Goal: Transaction & Acquisition: Purchase product/service

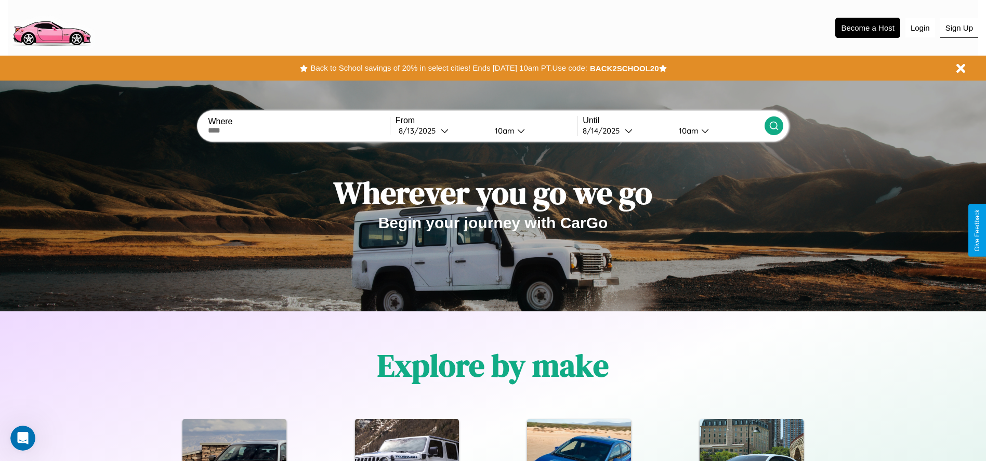
click at [959, 28] on button "Sign Up" at bounding box center [959, 28] width 38 height 20
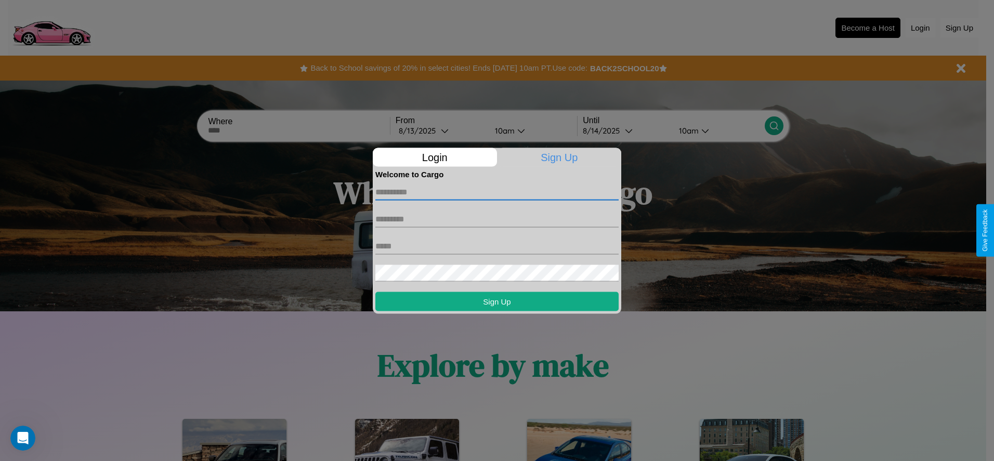
click at [497, 192] on input "text" at bounding box center [496, 192] width 243 height 17
type input "******"
click at [497, 219] on input "text" at bounding box center [496, 219] width 243 height 17
type input "****"
click at [497, 246] on input "text" at bounding box center [496, 246] width 243 height 17
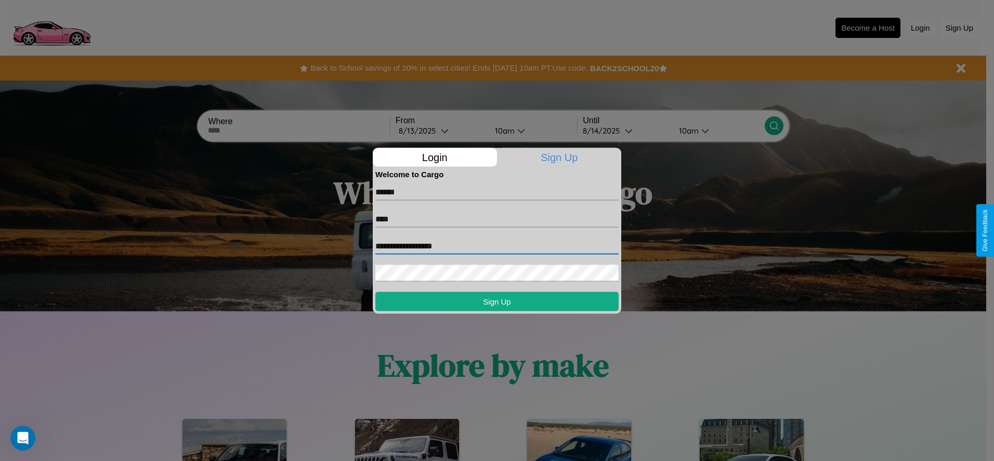
type input "**********"
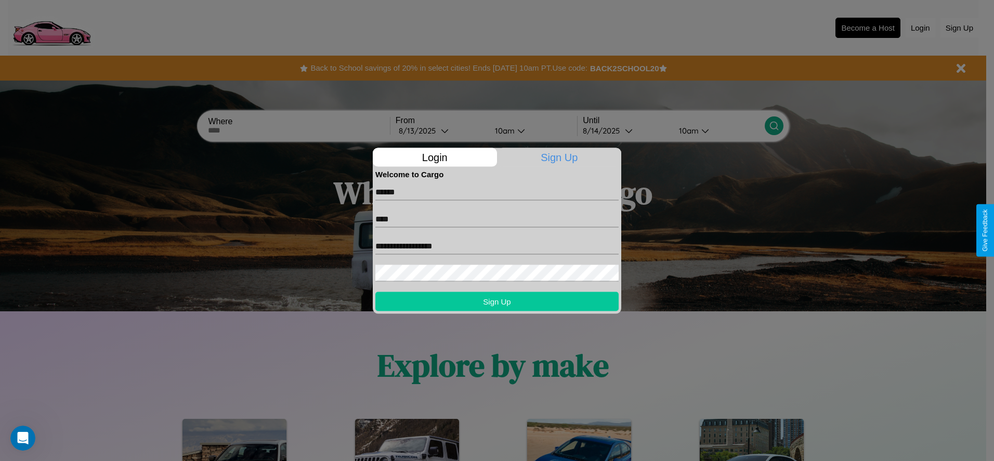
click at [497, 301] on button "Sign Up" at bounding box center [496, 301] width 243 height 19
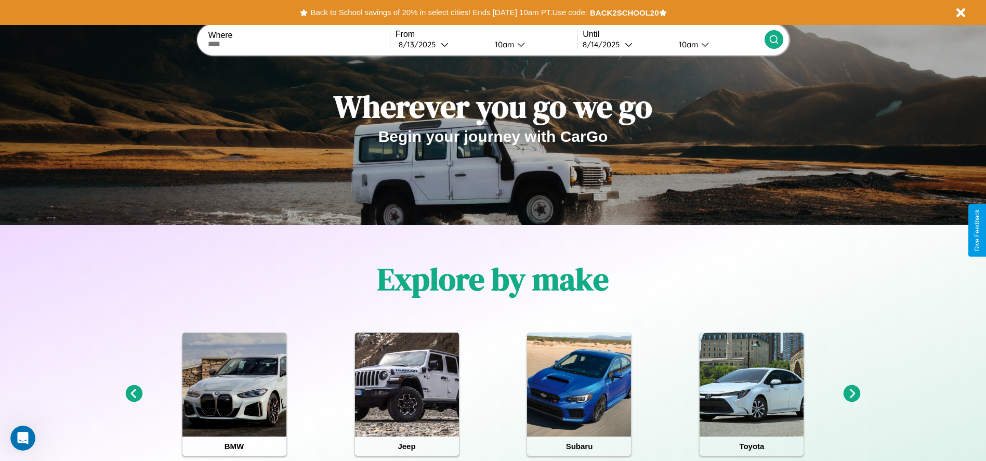
scroll to position [216, 0]
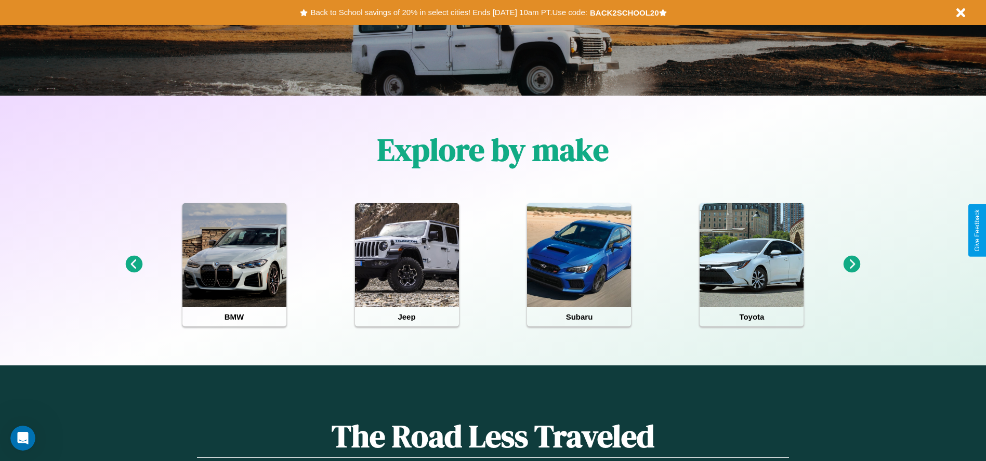
click at [852, 265] on icon at bounding box center [852, 264] width 17 height 17
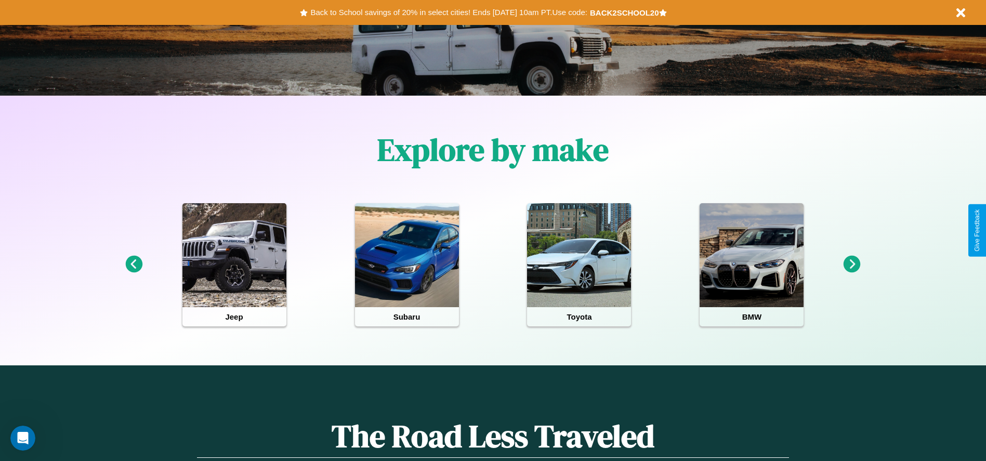
click at [852, 265] on icon at bounding box center [852, 264] width 17 height 17
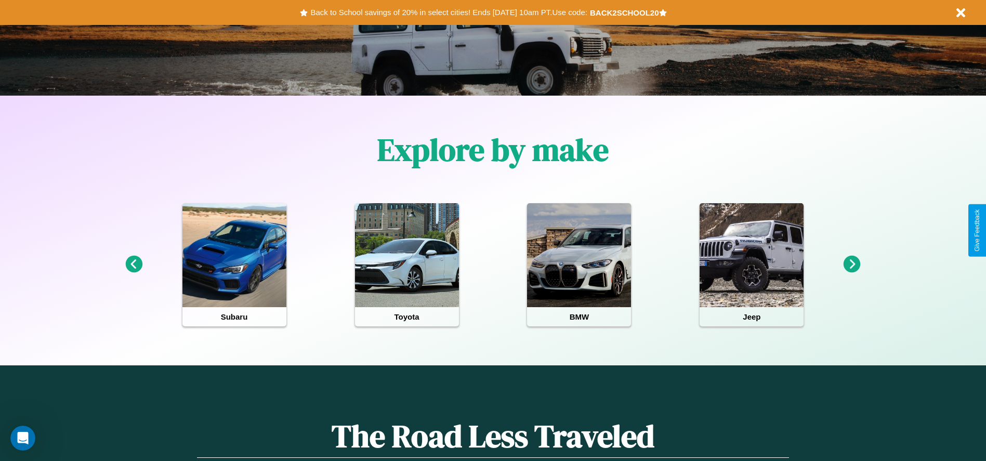
click at [852, 265] on icon at bounding box center [852, 264] width 17 height 17
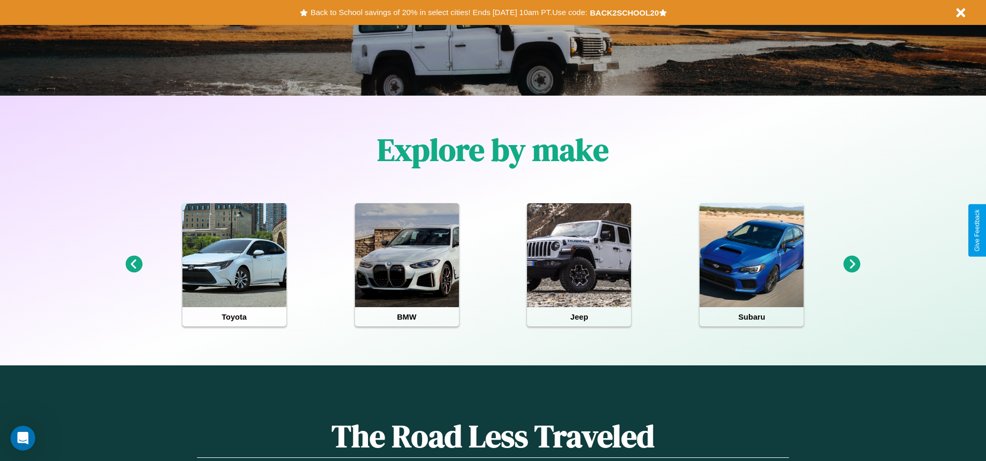
click at [852, 265] on icon at bounding box center [852, 264] width 17 height 17
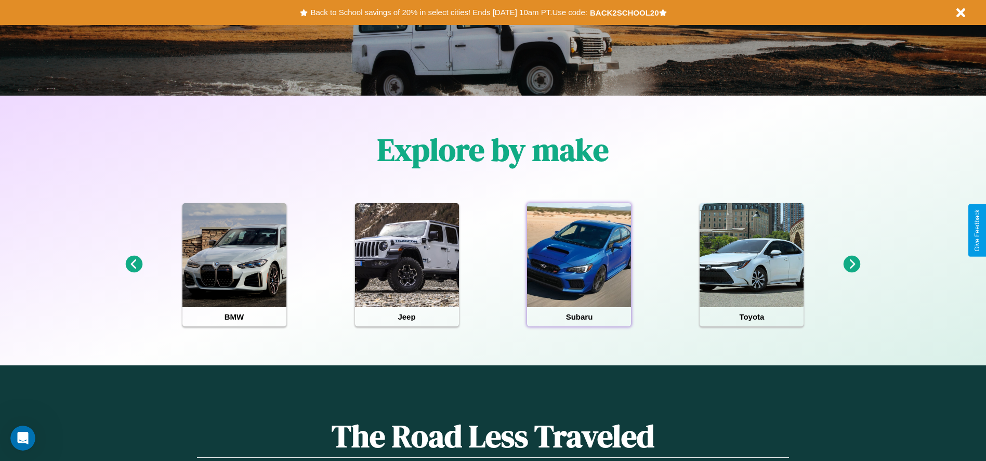
click at [579, 265] on div at bounding box center [579, 255] width 104 height 104
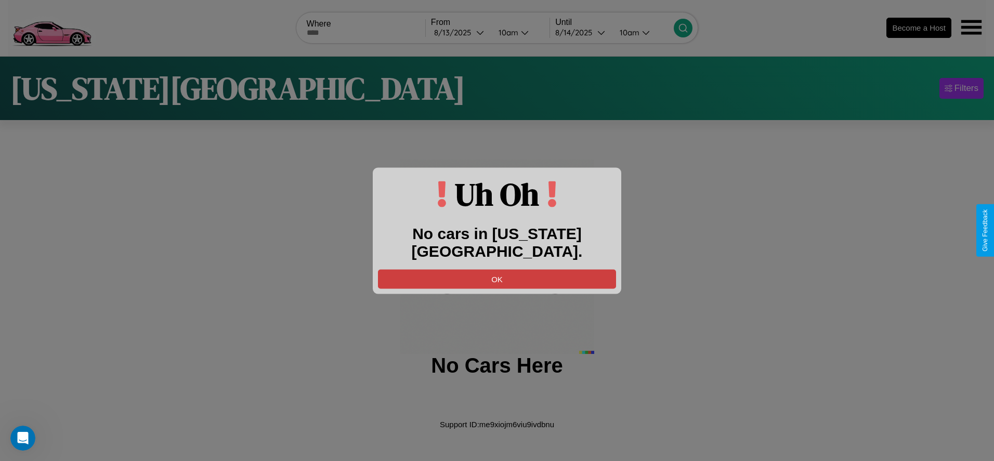
click at [497, 269] on button "OK" at bounding box center [497, 278] width 238 height 19
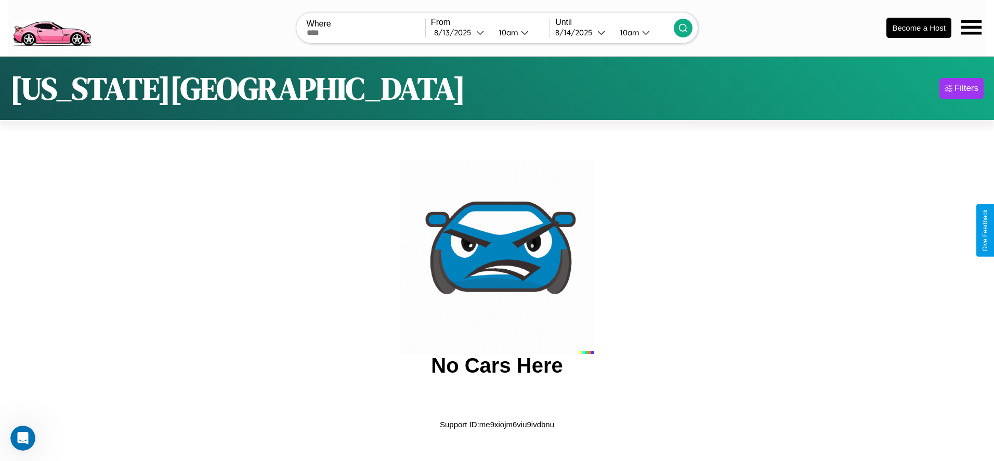
click at [365, 32] on input "text" at bounding box center [366, 33] width 119 height 8
type input "********"
click at [460, 32] on div "8 / 13 / 2025" at bounding box center [455, 33] width 42 height 10
select select "*"
select select "****"
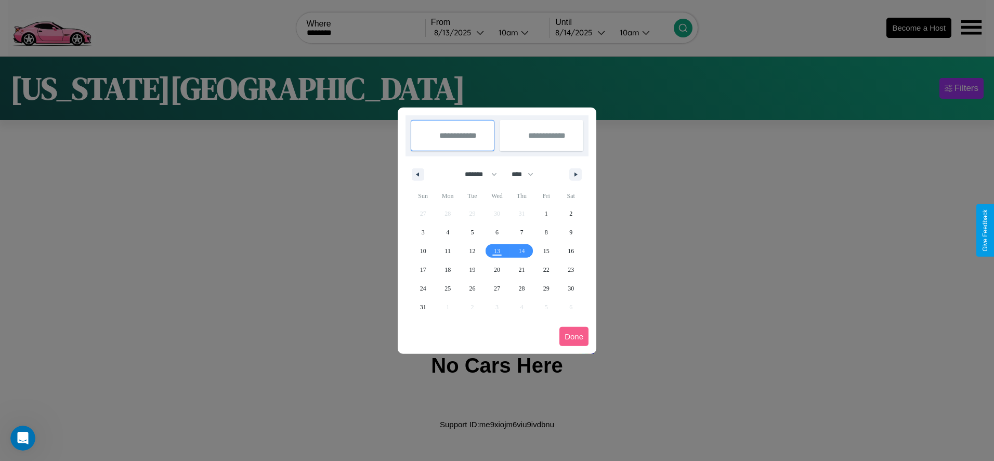
drag, startPoint x: 476, startPoint y: 174, endPoint x: 497, endPoint y: 208, distance: 40.1
click at [476, 174] on select "******* ******** ***** ***** *** **** **** ****** ********* ******* ******** **…" at bounding box center [479, 174] width 44 height 17
select select "*"
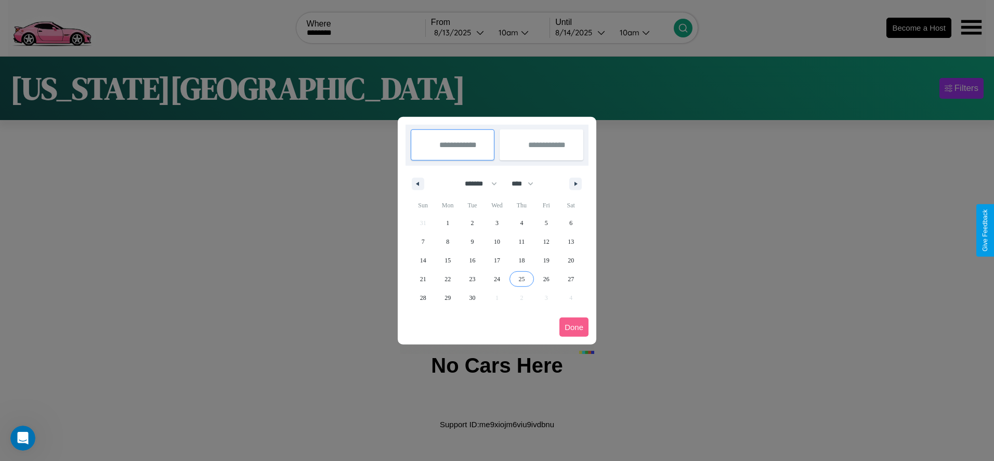
click at [521, 279] on span "25" at bounding box center [521, 279] width 6 height 19
type input "**********"
click at [571, 279] on span "27" at bounding box center [571, 279] width 6 height 19
type input "**********"
click at [574, 327] on button "Done" at bounding box center [573, 327] width 29 height 19
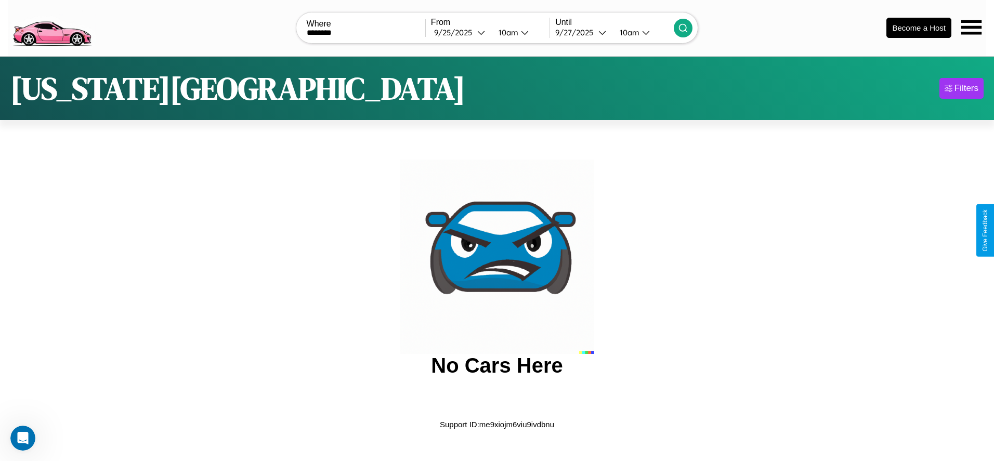
click at [683, 28] on icon at bounding box center [683, 28] width 10 height 10
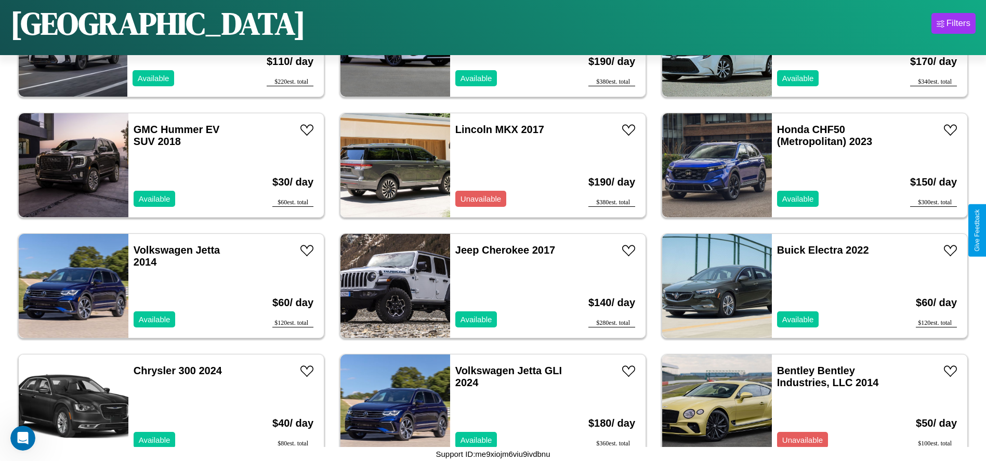
scroll to position [3493, 0]
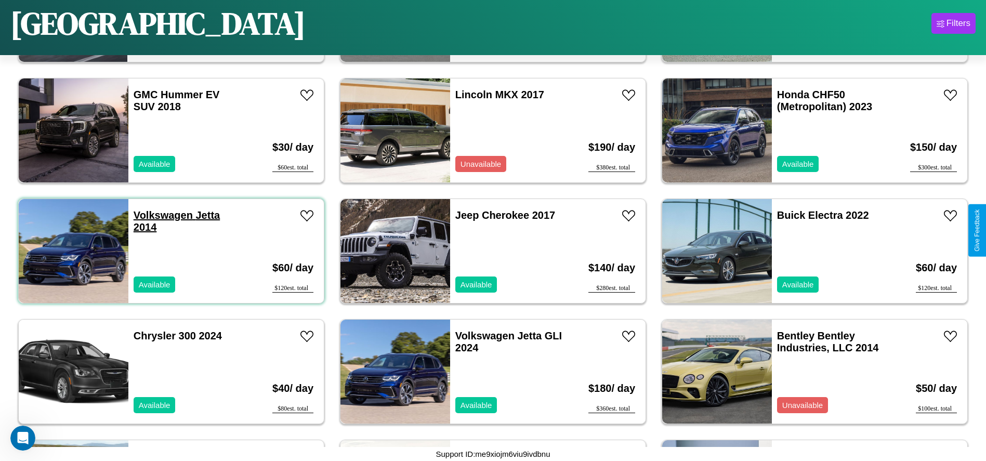
click at [162, 215] on link "Volkswagen Jetta 2014" at bounding box center [177, 220] width 86 height 23
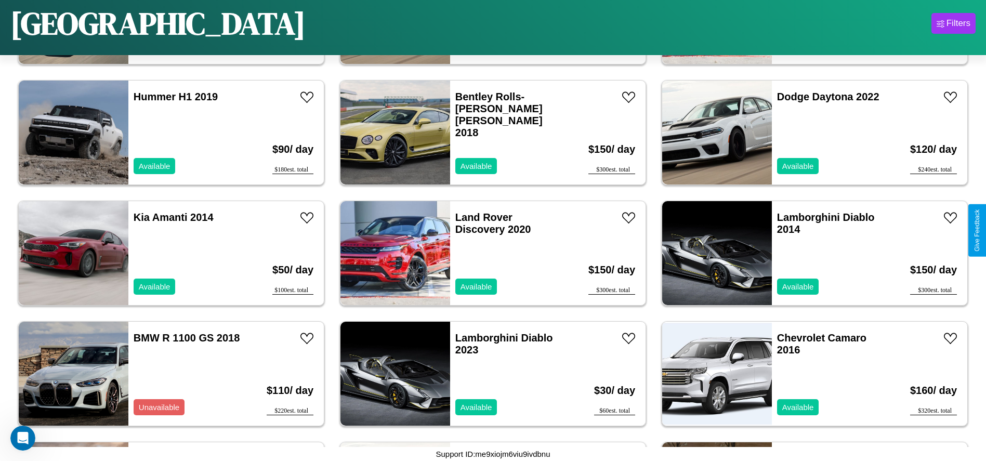
scroll to position [3975, 0]
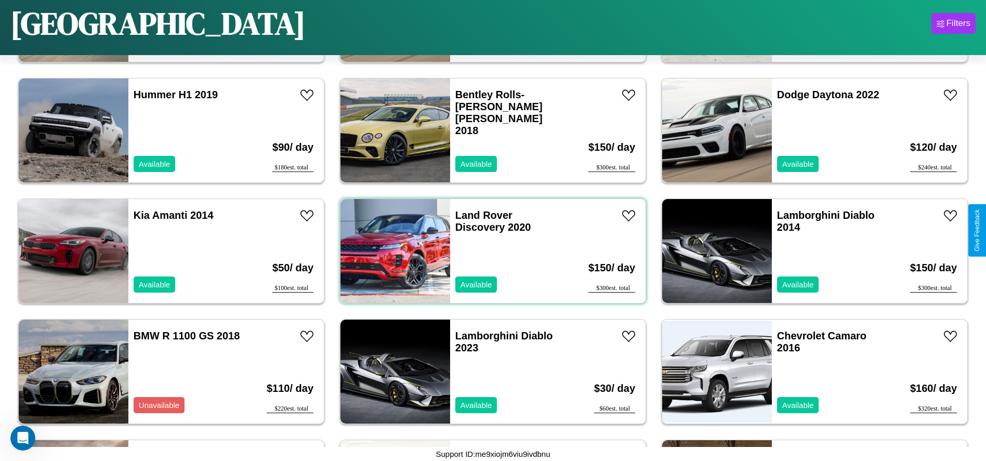
click at [489, 251] on div "Land Rover Discovery 2020 Available" at bounding box center [510, 251] width 120 height 104
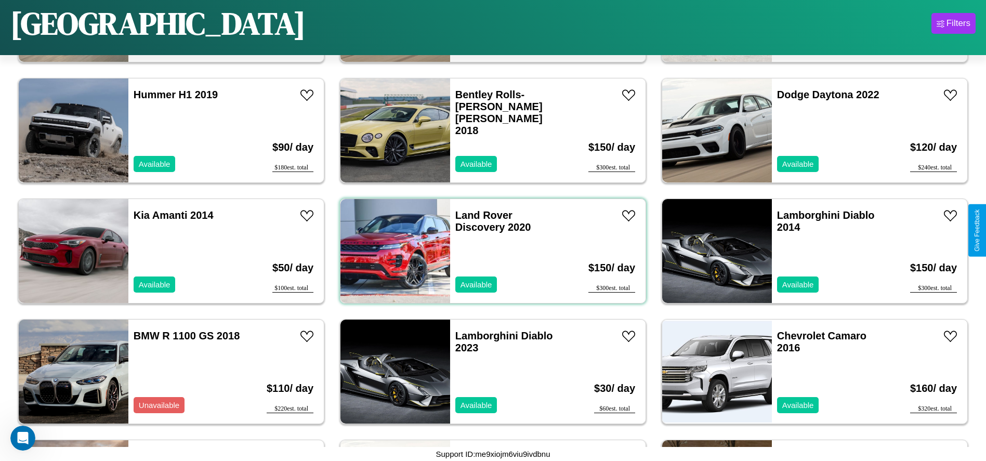
click at [489, 251] on div "Land Rover Discovery 2020 Available" at bounding box center [510, 251] width 120 height 104
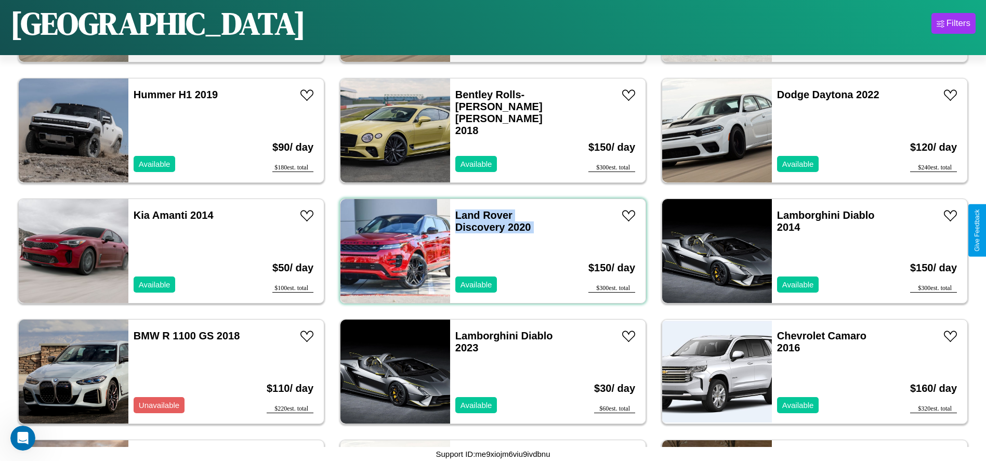
click at [489, 251] on div "Land Rover Discovery 2020 Available" at bounding box center [510, 251] width 120 height 104
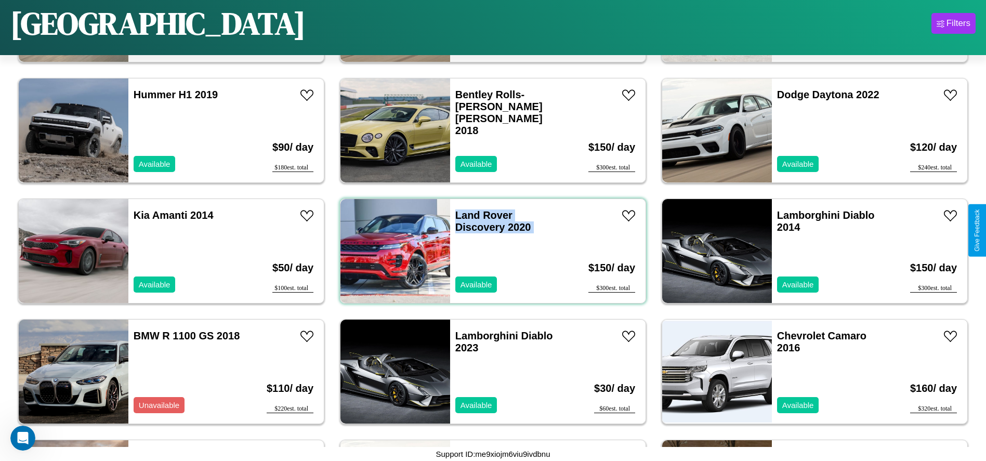
click at [489, 251] on div "Land Rover Discovery 2020 Available" at bounding box center [510, 251] width 120 height 104
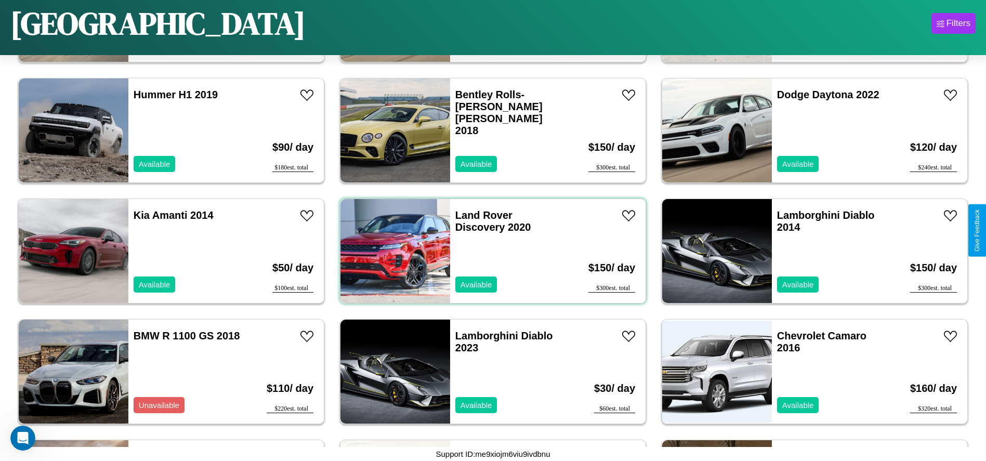
click at [489, 251] on div "Land Rover Discovery 2020 Available" at bounding box center [510, 251] width 120 height 104
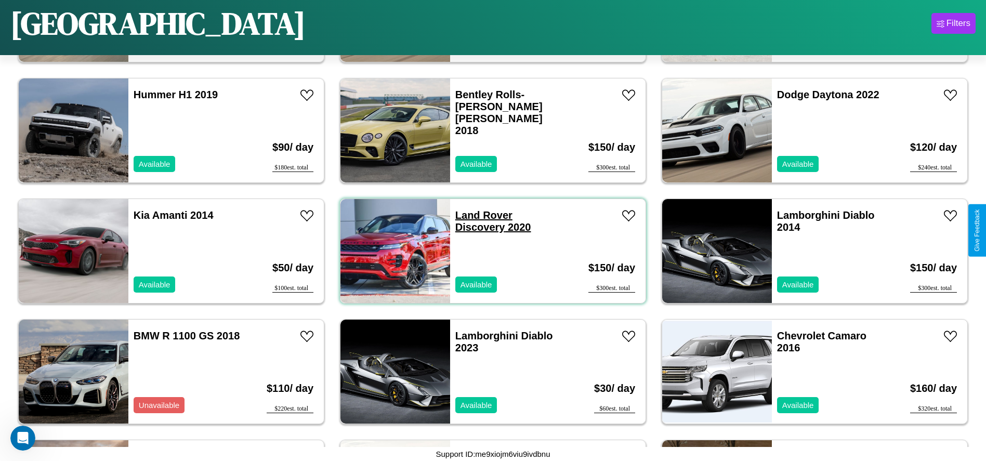
click at [480, 215] on link "Land Rover Discovery 2020" at bounding box center [493, 220] width 76 height 23
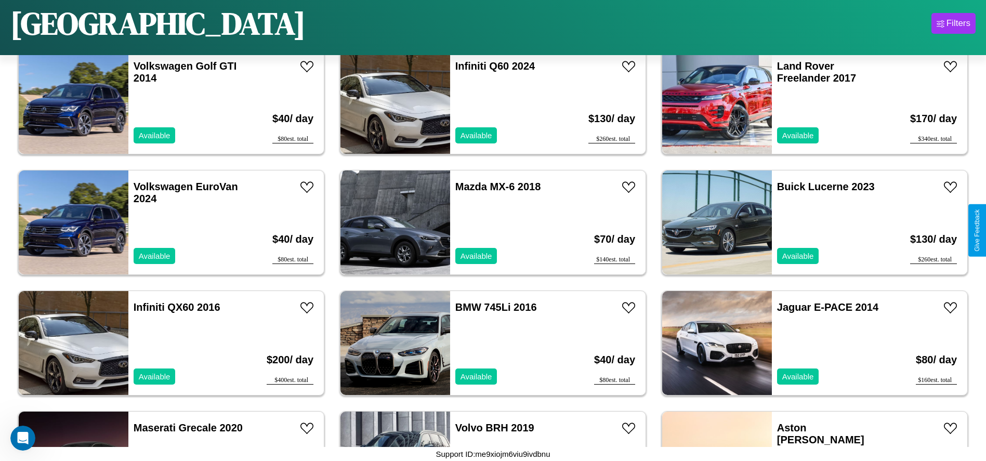
scroll to position [1322, 0]
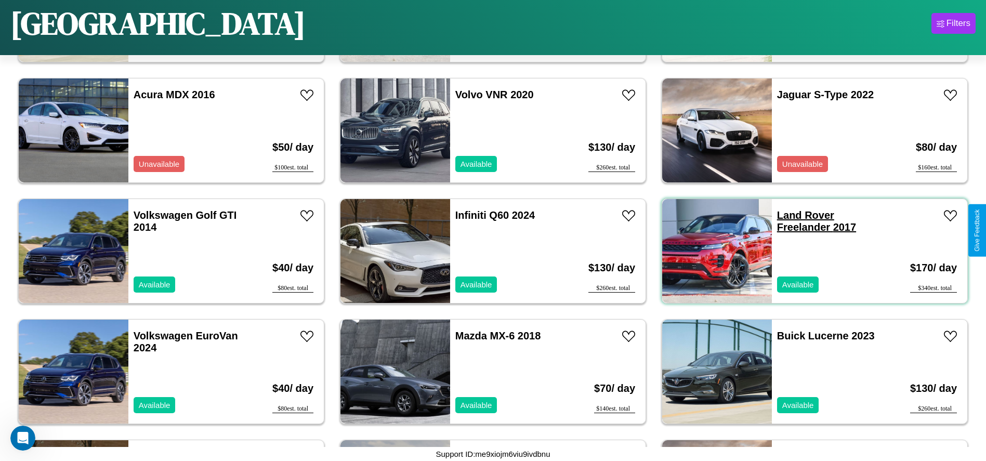
click at [799, 215] on link "Land Rover Freelander 2017" at bounding box center [816, 220] width 79 height 23
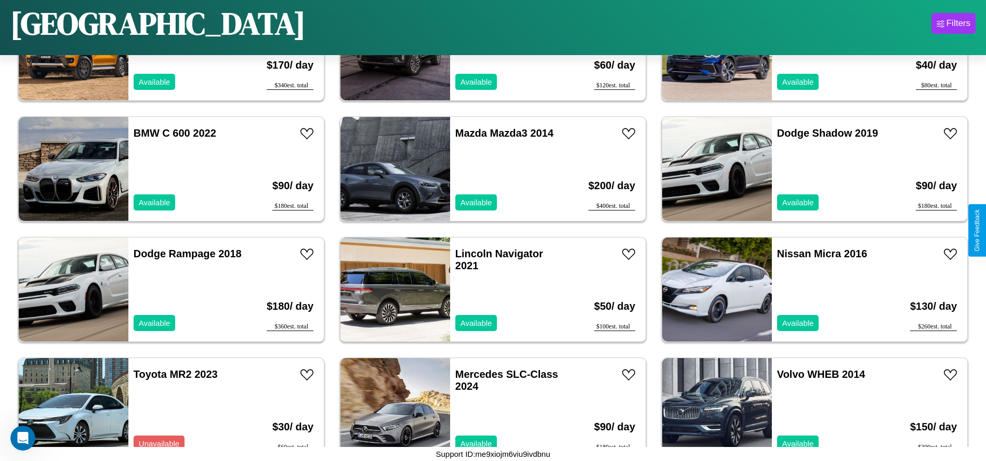
scroll to position [3010, 0]
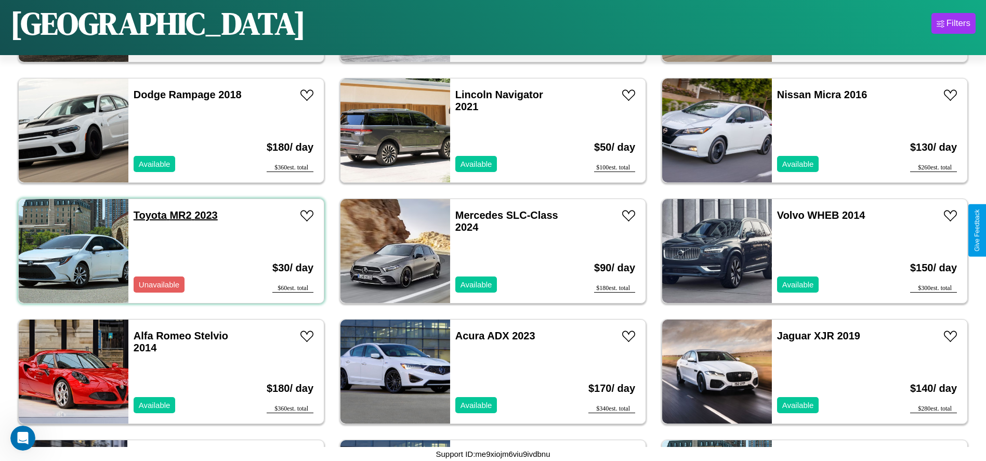
click at [149, 215] on link "Toyota MR2 2023" at bounding box center [176, 214] width 84 height 11
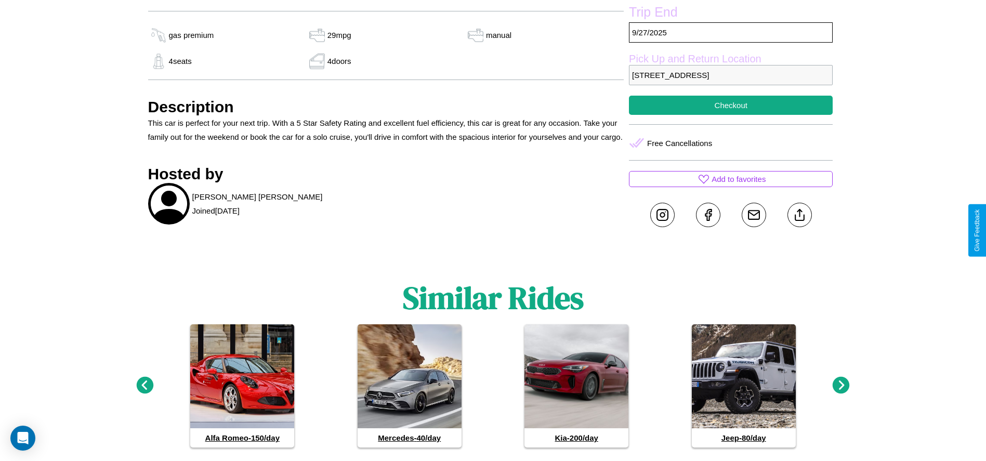
scroll to position [415, 0]
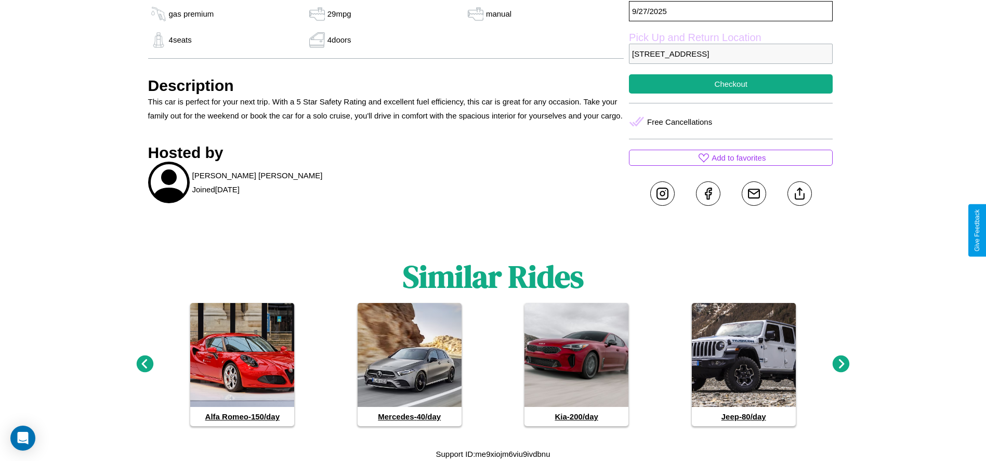
click at [841, 364] on icon at bounding box center [841, 364] width 17 height 17
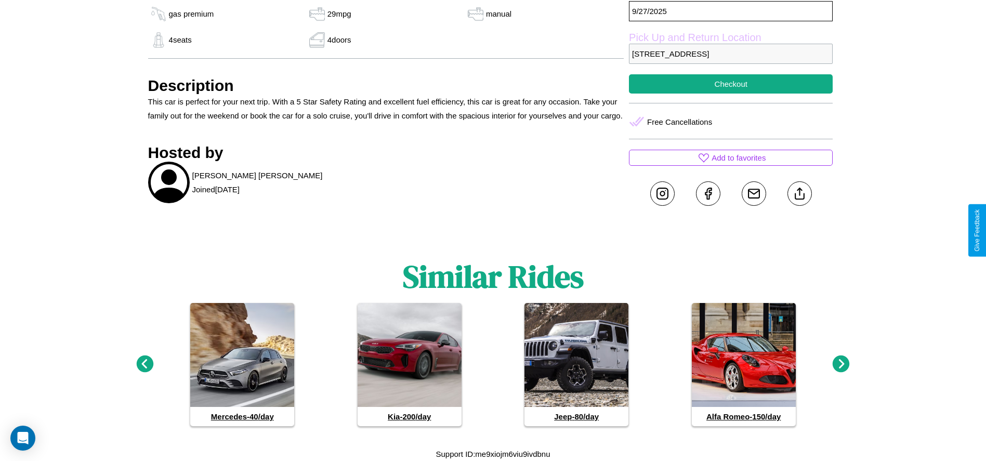
click at [841, 364] on icon at bounding box center [841, 364] width 17 height 17
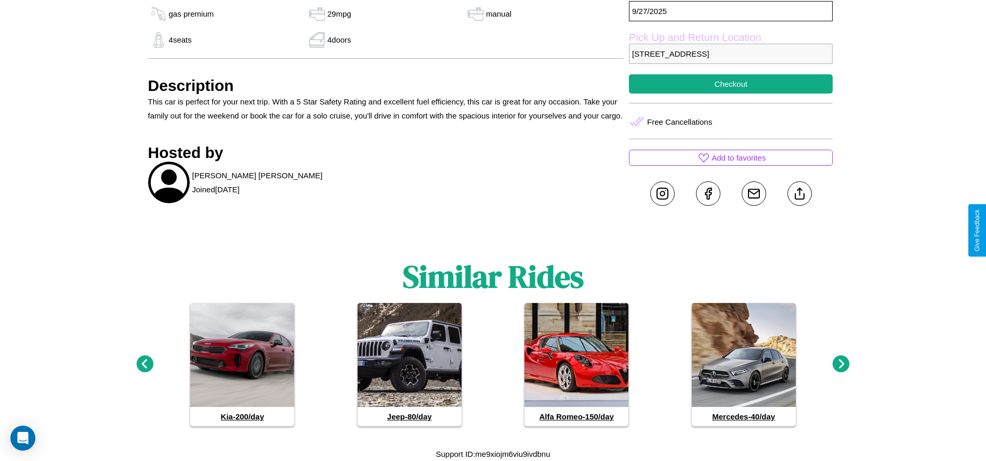
click at [841, 364] on icon at bounding box center [841, 364] width 17 height 17
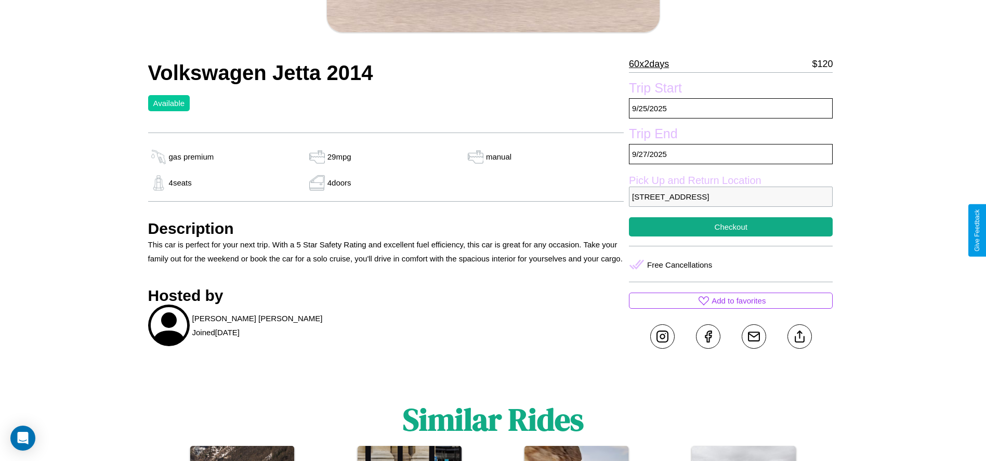
scroll to position [269, 0]
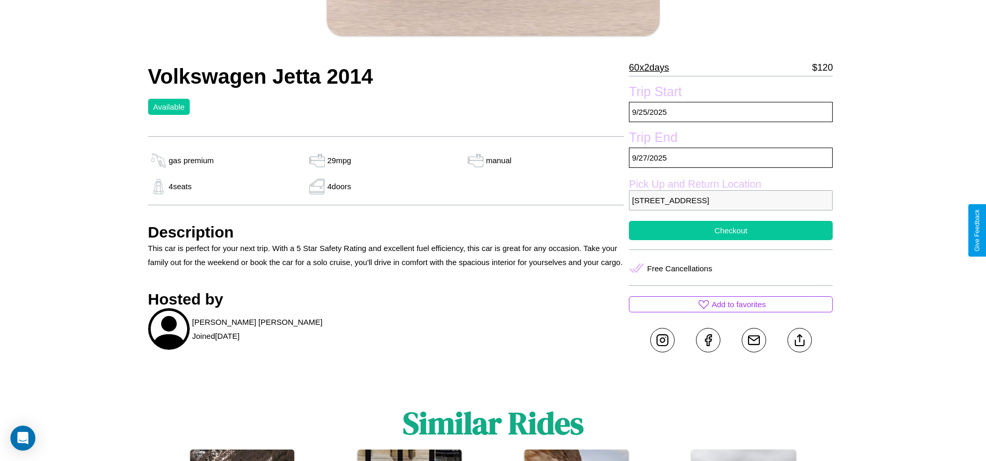
click at [731, 230] on button "Checkout" at bounding box center [731, 230] width 204 height 19
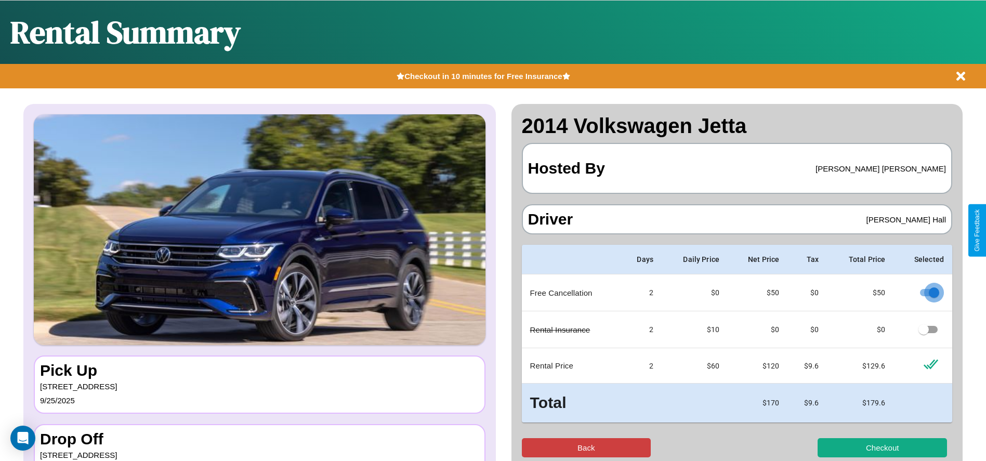
click at [586, 448] on button "Back" at bounding box center [586, 447] width 129 height 19
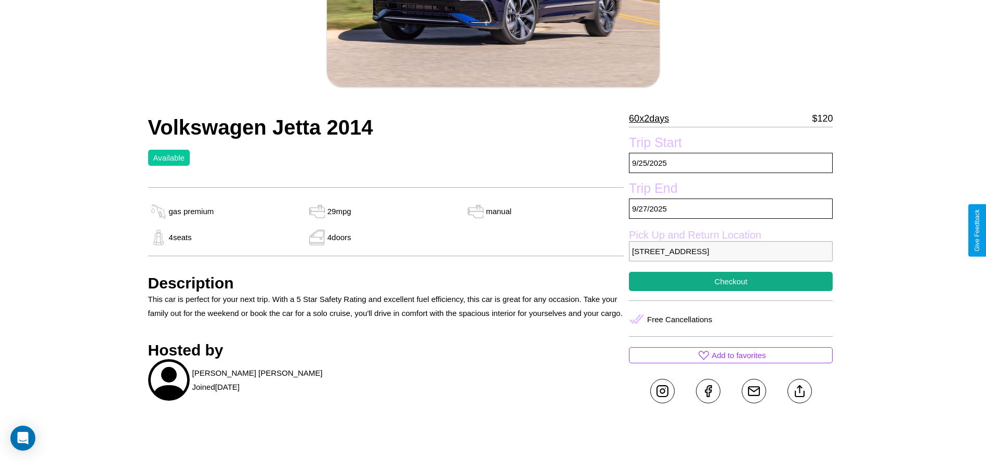
scroll to position [239, 0]
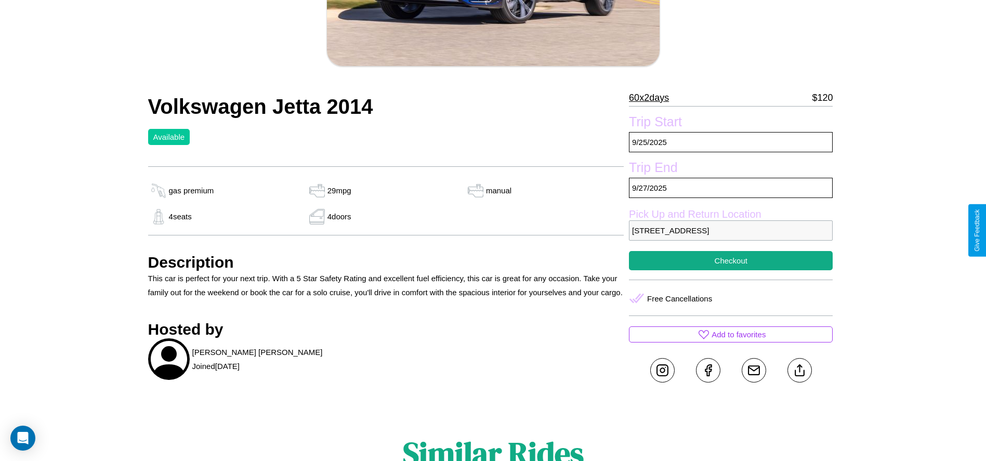
click at [731, 230] on p "9748 Park Avenue Yokohama 95787 Japan" at bounding box center [731, 230] width 204 height 20
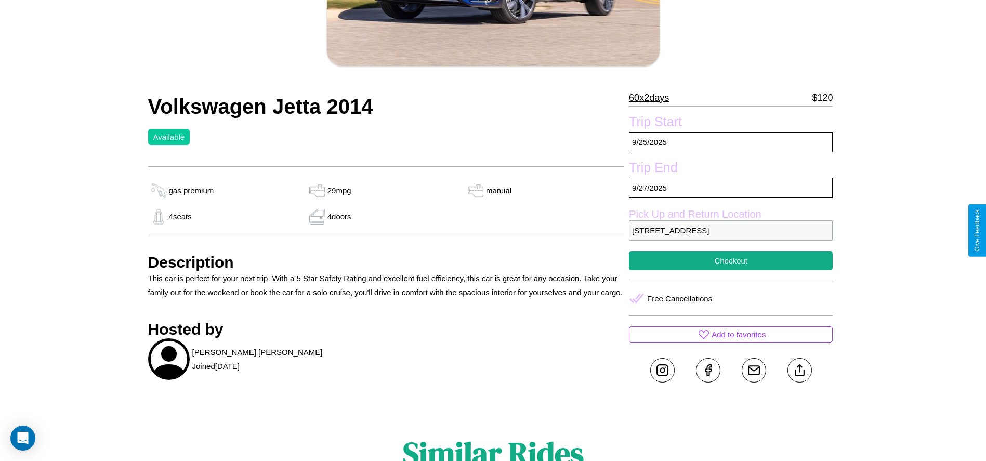
click at [731, 230] on p "9748 Park Avenue Yokohama 95787 Japan" at bounding box center [731, 230] width 204 height 20
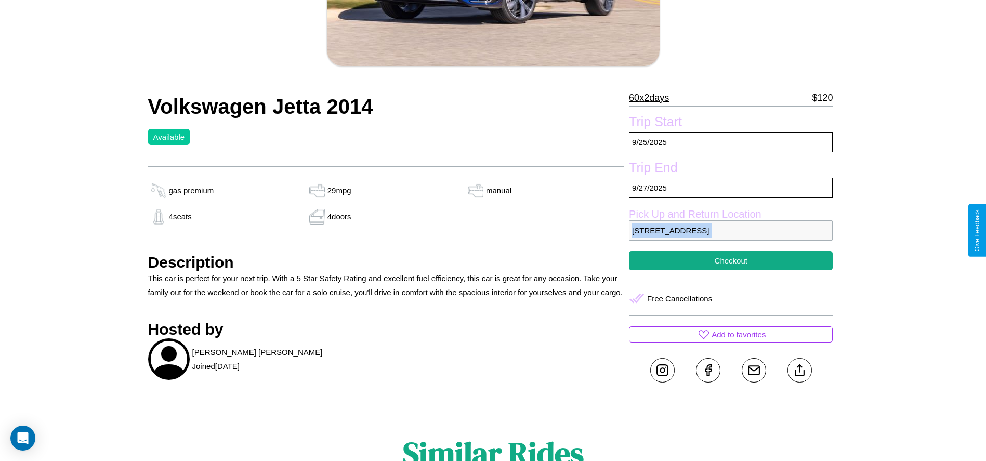
click at [731, 230] on p "9748 Park Avenue Yokohama 95787 Japan" at bounding box center [731, 230] width 204 height 20
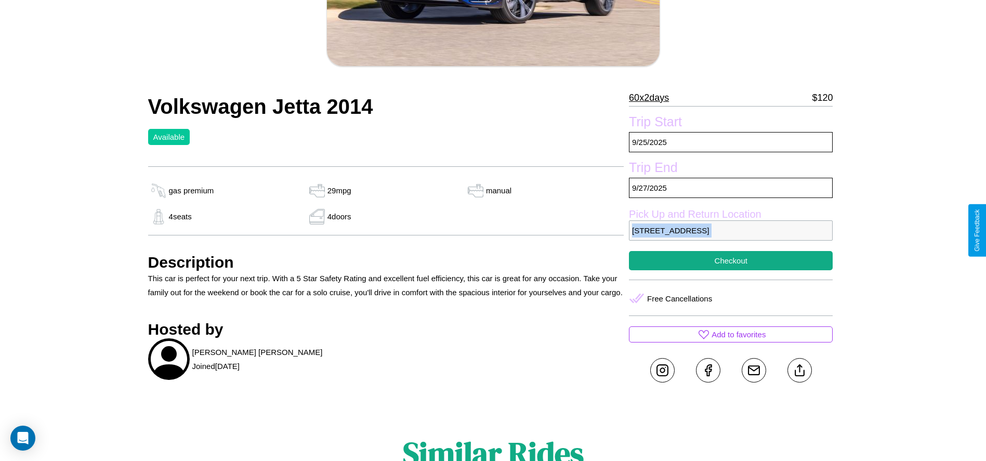
click at [731, 230] on p "9748 Park Avenue Yokohama 95787 Japan" at bounding box center [731, 230] width 204 height 20
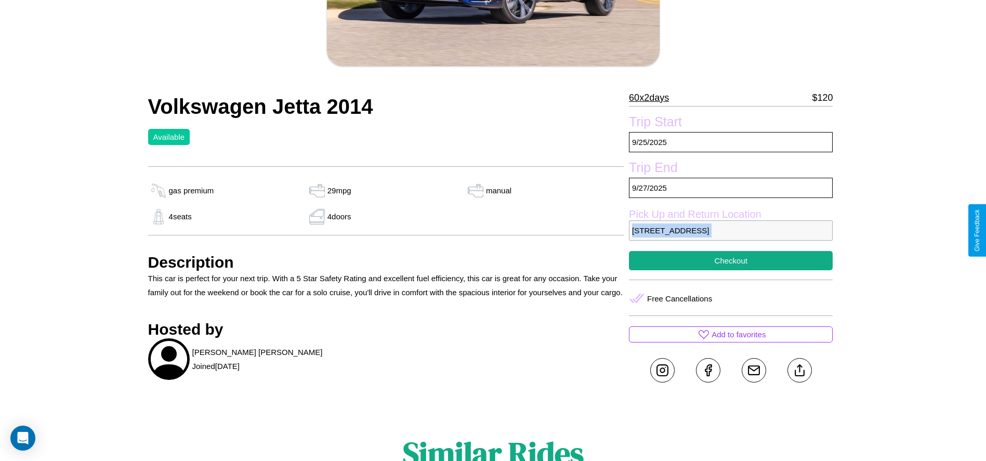
click at [731, 230] on p "9748 Park Avenue Yokohama 95787 Japan" at bounding box center [731, 230] width 204 height 20
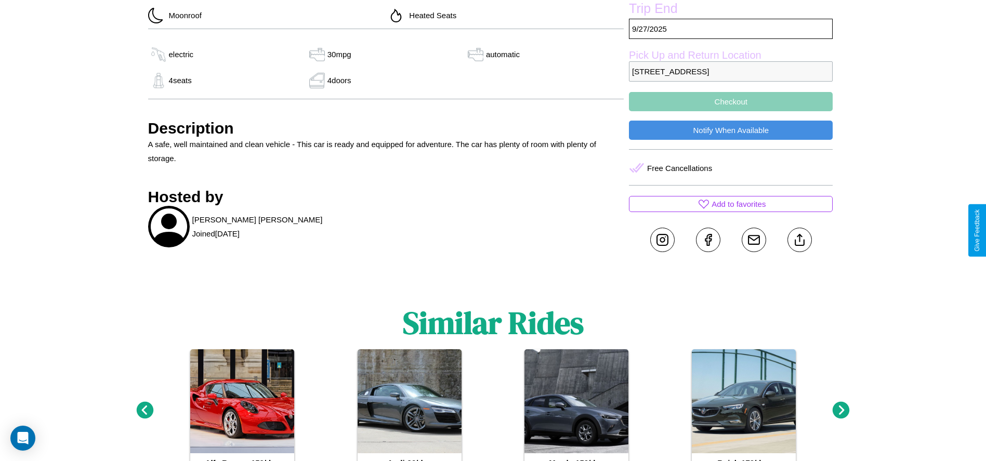
scroll to position [439, 0]
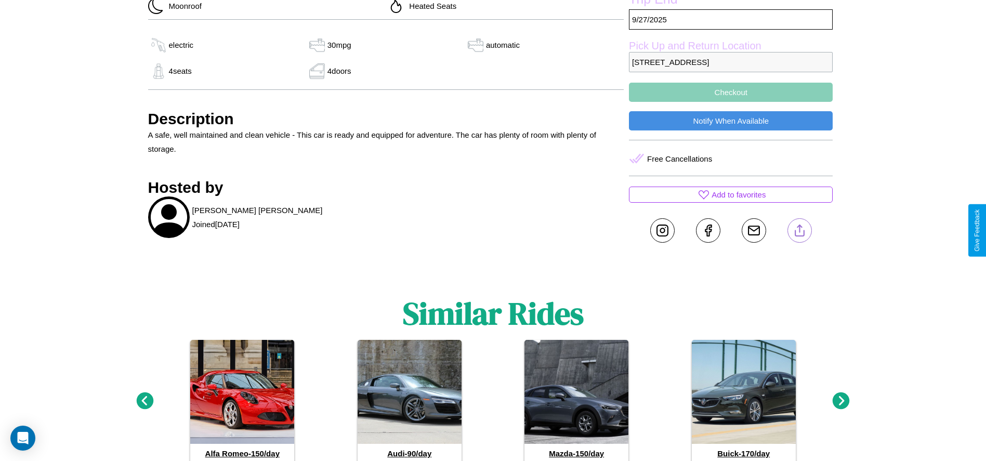
click at [800, 230] on line at bounding box center [800, 228] width 0 height 7
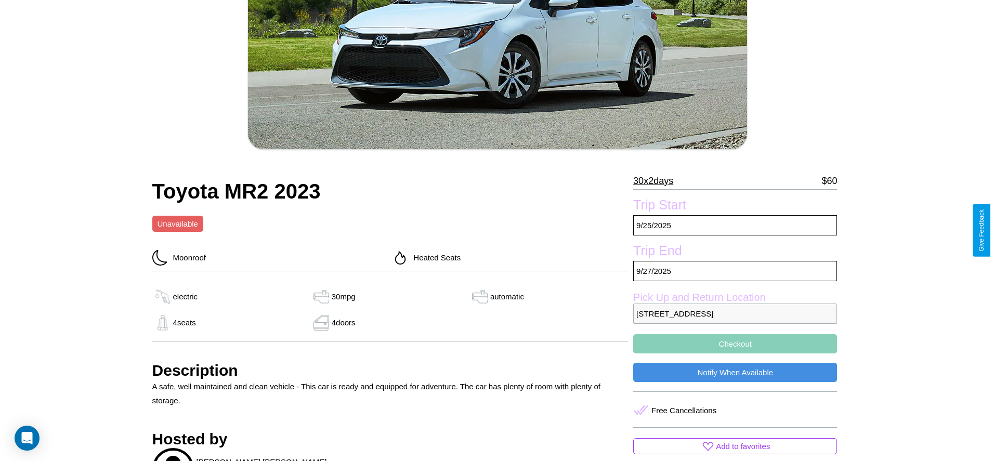
scroll to position [182, 0]
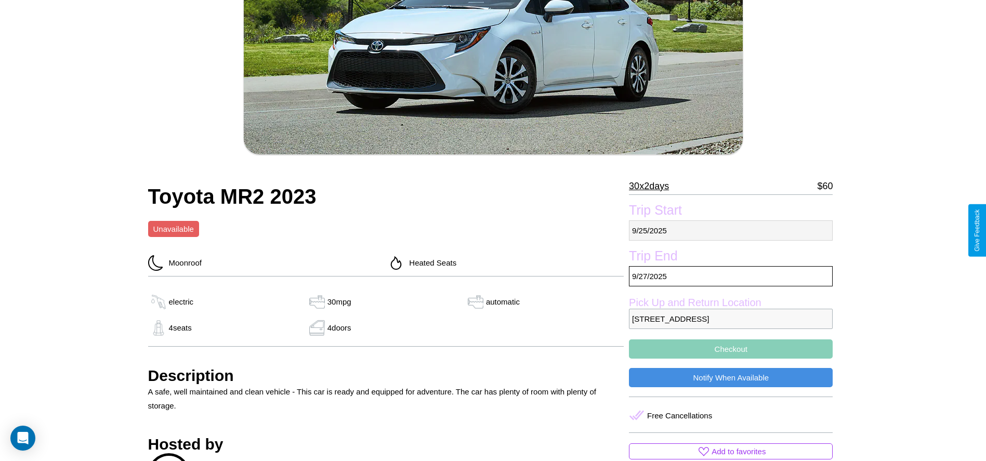
click at [731, 230] on p "[DATE]" at bounding box center [731, 230] width 204 height 20
select select "*"
select select "****"
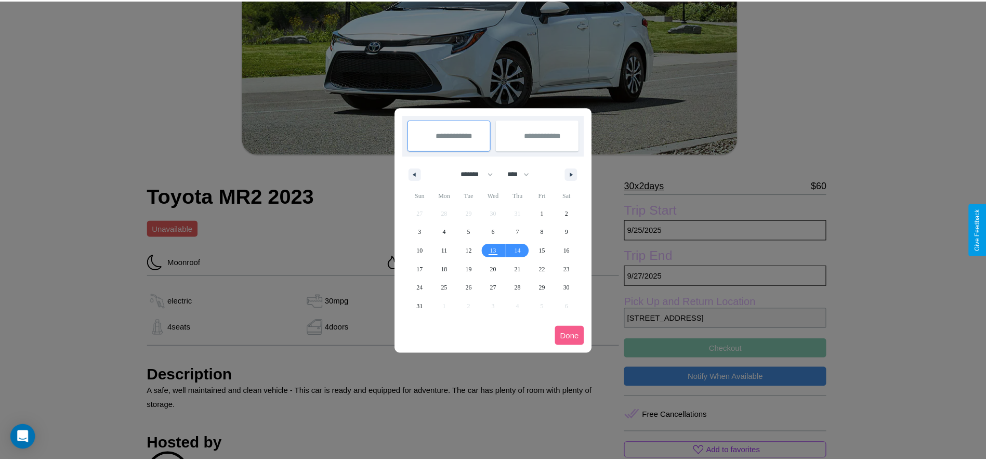
scroll to position [0, 0]
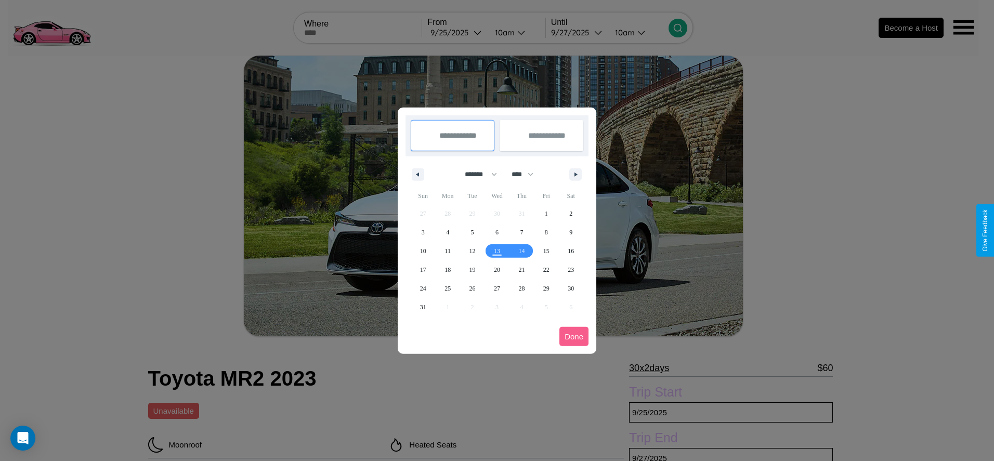
click at [456, 32] on div at bounding box center [497, 230] width 994 height 461
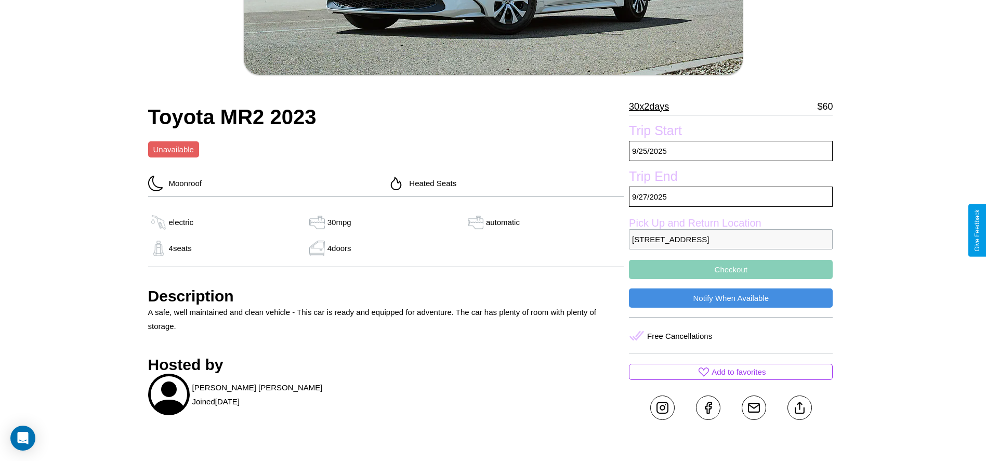
scroll to position [300, 0]
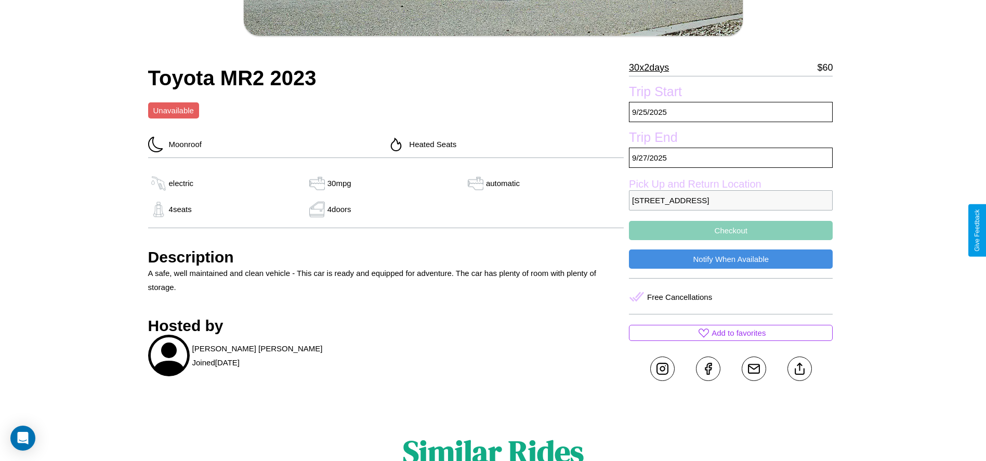
click at [731, 230] on button "Checkout" at bounding box center [731, 230] width 204 height 19
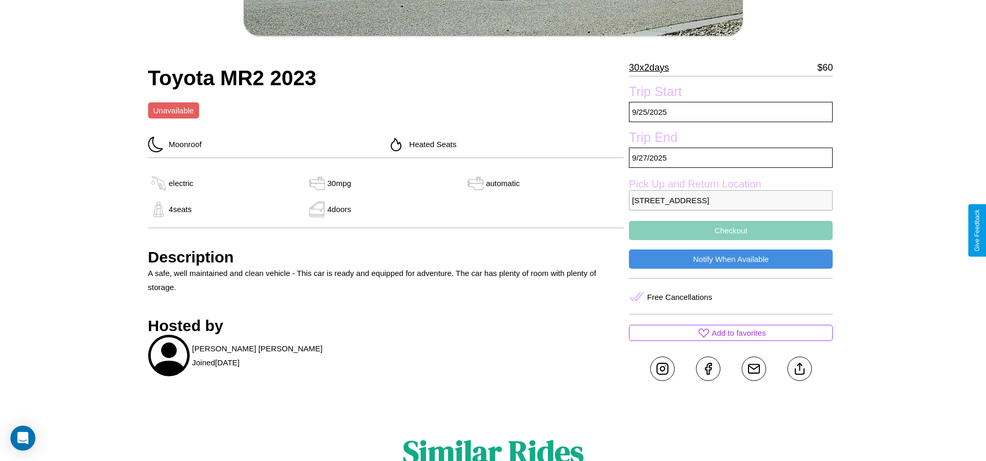
click at [731, 230] on button "Checkout" at bounding box center [731, 230] width 204 height 19
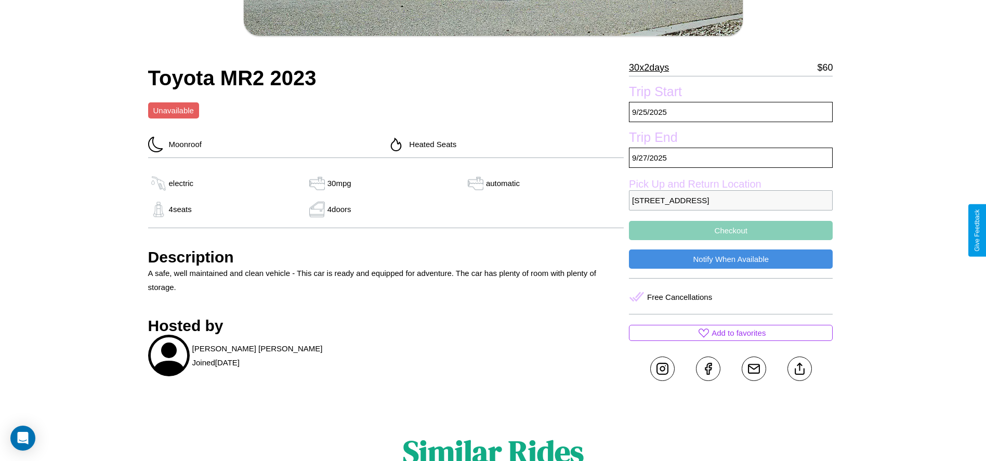
click at [731, 230] on button "Checkout" at bounding box center [731, 230] width 204 height 19
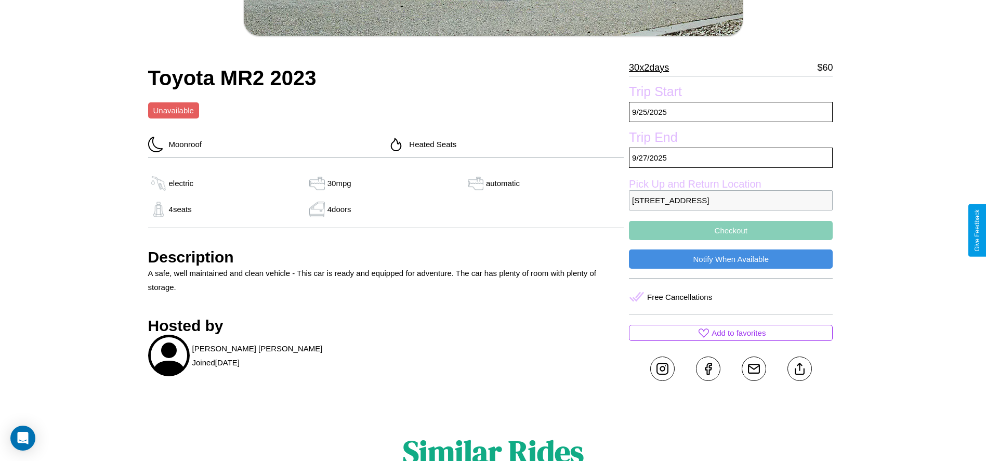
click at [731, 230] on button "Checkout" at bounding box center [731, 230] width 204 height 19
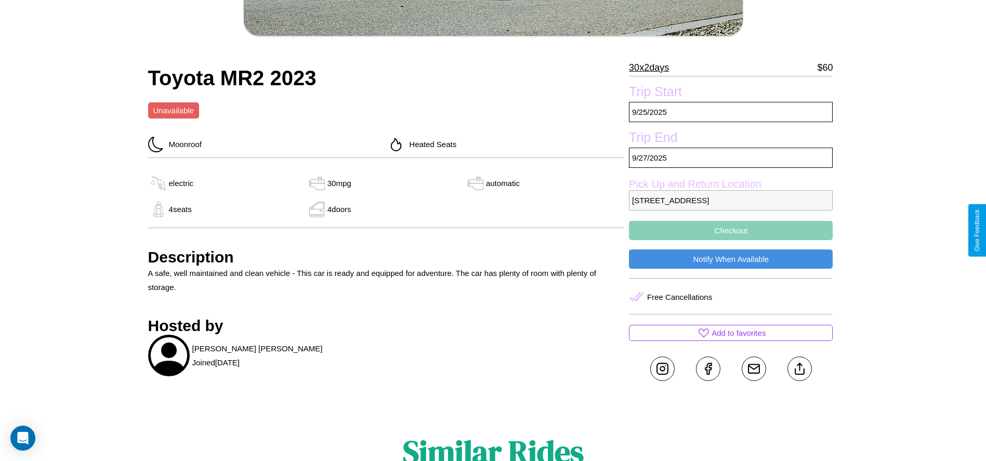
click at [731, 230] on button "Checkout" at bounding box center [731, 230] width 204 height 19
